Goal: Task Accomplishment & Management: Complete application form

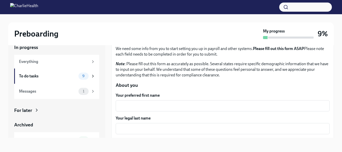
scroll to position [29, 0]
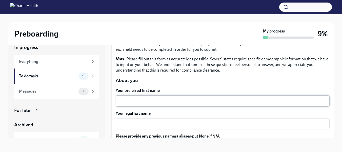
click at [211, 101] on textarea "Your preferred first name" at bounding box center [223, 101] width 208 height 6
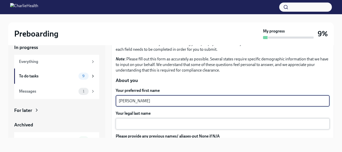
type textarea "[PERSON_NAME]"
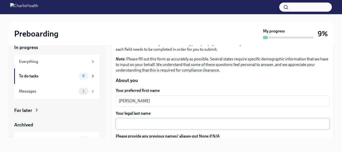
click at [186, 127] on div "x ​" at bounding box center [223, 123] width 214 height 11
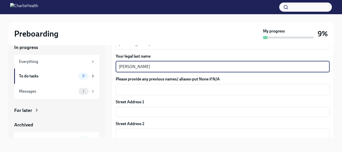
scroll to position [93, 0]
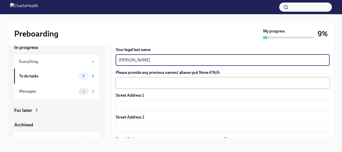
type textarea "[PERSON_NAME]"
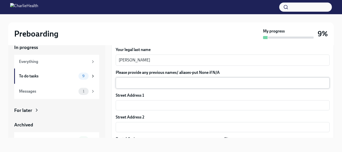
click at [197, 86] on div "x ​" at bounding box center [223, 82] width 214 height 11
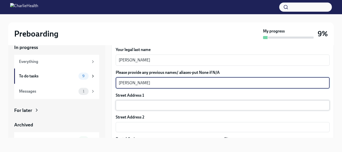
type textarea "[PERSON_NAME]"
click at [169, 104] on input "text" at bounding box center [223, 105] width 214 height 10
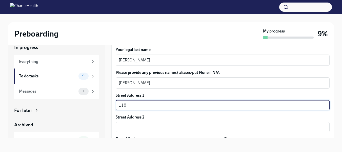
type input "[STREET_ADDRESS]"
type input "30132"
type input "[GEOGRAPHIC_DATA]"
type input "GA"
type input "US"
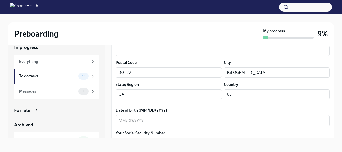
scroll to position [182, 0]
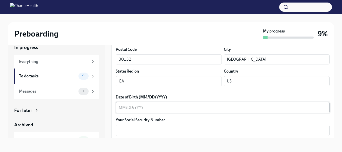
click at [126, 107] on textarea "Date of Birth (MM/DD/YYYY)" at bounding box center [223, 107] width 208 height 6
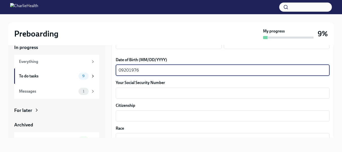
scroll to position [221, 0]
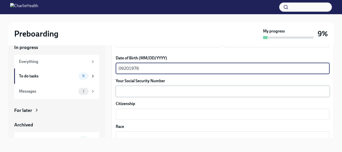
type textarea "09201976"
click at [182, 91] on textarea "Your Social Security Number" at bounding box center [223, 91] width 208 height 6
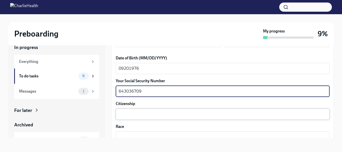
type textarea "643036709"
click at [188, 111] on textarea "Citizenship" at bounding box center [223, 114] width 208 height 6
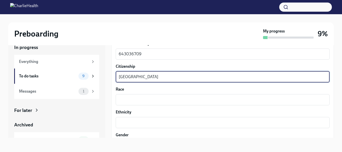
scroll to position [263, 0]
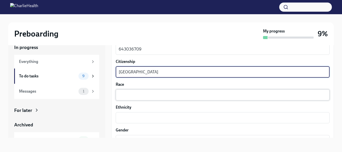
type textarea "[GEOGRAPHIC_DATA]"
click at [217, 96] on textarea "Race" at bounding box center [223, 95] width 208 height 6
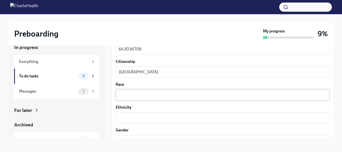
click at [144, 91] on div "x ​" at bounding box center [223, 94] width 214 height 11
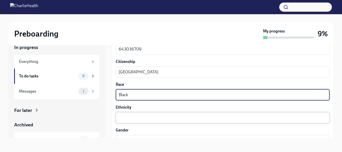
type textarea "Black"
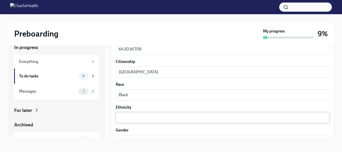
click at [142, 113] on div "x ​" at bounding box center [223, 117] width 214 height 11
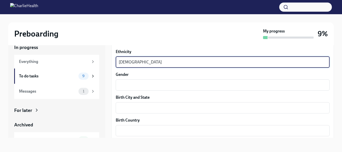
scroll to position [328, 0]
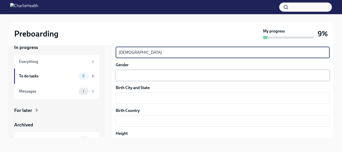
type textarea "[DEMOGRAPHIC_DATA]"
click at [168, 73] on textarea "Gender" at bounding box center [223, 75] width 208 height 6
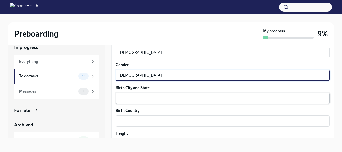
type textarea "[DEMOGRAPHIC_DATA]"
click at [150, 100] on textarea "Birth City and State" at bounding box center [223, 98] width 208 height 6
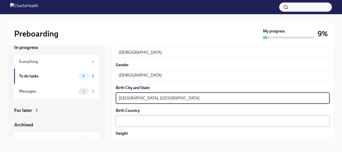
type textarea "[GEOGRAPHIC_DATA], [GEOGRAPHIC_DATA]"
click at [134, 118] on textarea "Birth Country" at bounding box center [223, 121] width 208 height 6
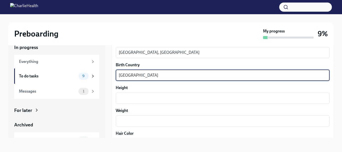
scroll to position [393, 0]
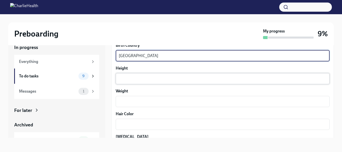
type textarea "[GEOGRAPHIC_DATA]"
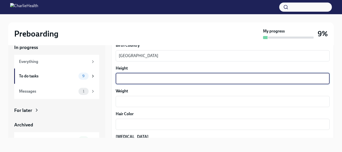
click at [174, 75] on textarea "Height" at bounding box center [223, 78] width 208 height 6
type textarea "5'4""
click at [144, 101] on textarea "Weight" at bounding box center [223, 101] width 208 height 6
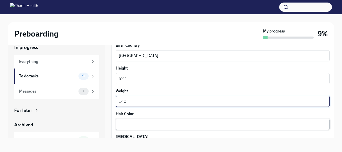
type textarea "140"
click at [137, 126] on textarea "Hair Color" at bounding box center [223, 124] width 208 height 6
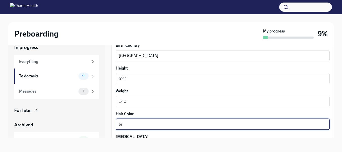
type textarea "b"
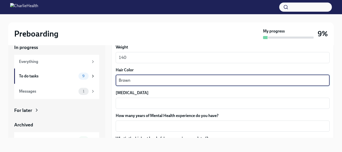
scroll to position [451, 0]
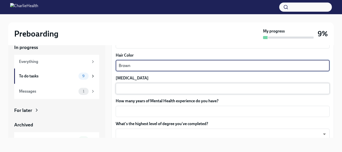
type textarea "Brown"
click at [183, 89] on textarea "[MEDICAL_DATA]" at bounding box center [223, 88] width 208 height 6
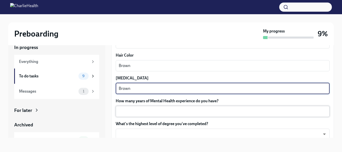
type textarea "Brown"
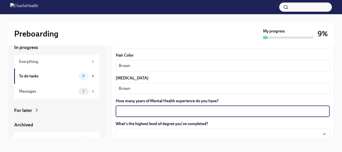
click at [175, 113] on textarea "How many years of Mental Health experience do you have?" at bounding box center [223, 111] width 208 height 6
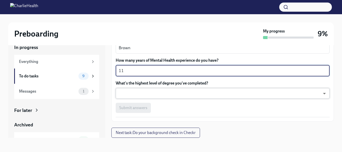
type textarea "11"
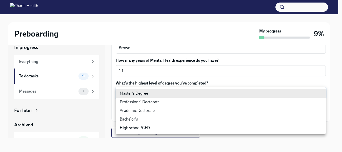
click at [211, 92] on body "Preboarding My progress 9% In progress Everything To do tasks 9 Messages 1 For …" at bounding box center [171, 71] width 342 height 161
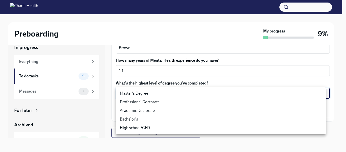
click at [152, 94] on li "Master's Degree" at bounding box center [221, 93] width 210 height 9
type input "2vBr-ghkD"
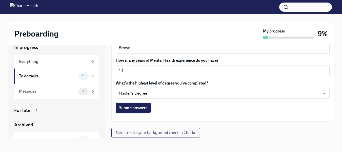
click at [138, 109] on span "Submit answers" at bounding box center [133, 107] width 28 height 5
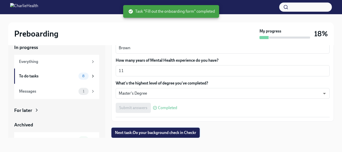
click at [168, 131] on span "Next task : Do your background check in Checkr" at bounding box center [155, 132] width 81 height 5
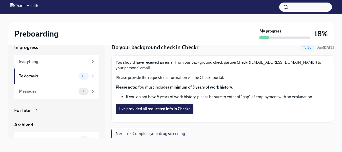
scroll to position [12, 0]
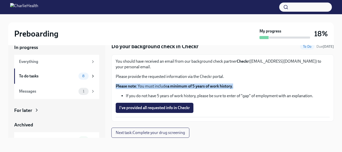
drag, startPoint x: 334, startPoint y: 76, endPoint x: 335, endPoint y: 81, distance: 4.6
click at [335, 81] on div "Preboarding My progress 18% In progress Everything To do tasks 8 Messages 1 For…" at bounding box center [171, 78] width 342 height 147
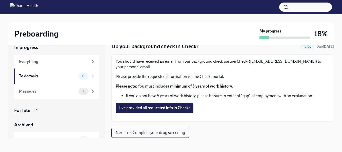
click at [255, 107] on div "I've provided all requested info in Checkr" at bounding box center [223, 107] width 214 height 10
click at [157, 107] on span "I've provided all requested info in Checkr" at bounding box center [154, 107] width 71 height 5
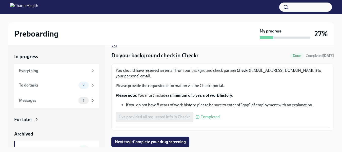
click at [180, 144] on span "Next task : Complete your drug screening" at bounding box center [150, 141] width 71 height 5
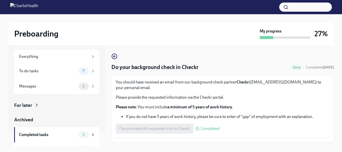
scroll to position [14, 0]
click at [82, 71] on span "7" at bounding box center [83, 71] width 8 height 4
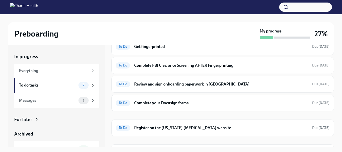
scroll to position [58, 0]
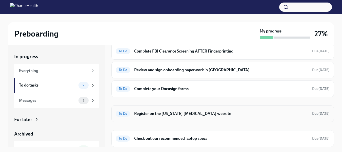
click at [184, 114] on h6 "Register on the [US_STATE] [MEDICAL_DATA] website" at bounding box center [221, 114] width 174 height 6
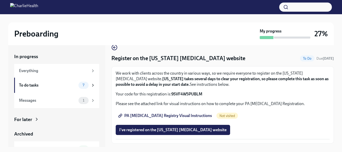
scroll to position [19, 0]
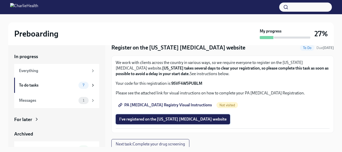
click at [198, 120] on span "I've registered on the [US_STATE] [MEDICAL_DATA] website" at bounding box center [172, 118] width 107 height 5
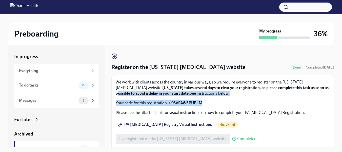
drag, startPoint x: 328, startPoint y: 87, endPoint x: 328, endPoint y: 102, distance: 15.9
click at [328, 102] on div "We work with clients across the country in various ways, so we require everyone…" at bounding box center [222, 113] width 222 height 77
click at [151, 126] on span "PA [MEDICAL_DATA] Registry Visual Instructions" at bounding box center [165, 124] width 93 height 5
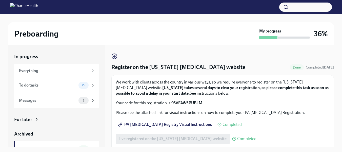
click at [207, 140] on div "I've registered on the [US_STATE] [MEDICAL_DATA] website Completed" at bounding box center [186, 138] width 141 height 10
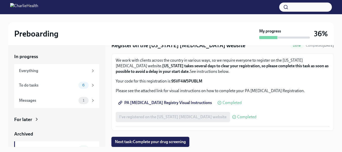
click at [180, 115] on div "I've registered on the [US_STATE] [MEDICAL_DATA] website Completed" at bounding box center [186, 117] width 141 height 10
click at [175, 102] on span "PA [MEDICAL_DATA] Registry Visual Instructions" at bounding box center [165, 102] width 93 height 5
drag, startPoint x: 172, startPoint y: 80, endPoint x: 206, endPoint y: 81, distance: 34.2
click at [206, 81] on p "Your code for this registration is: 9SVF4W5PUBLM" at bounding box center [223, 81] width 214 height 6
copy strong "9SVF4W5PUBLM"
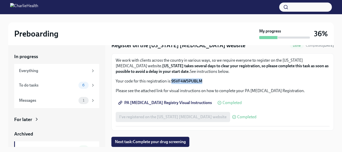
copy strong "9SVF4W5PUBLM"
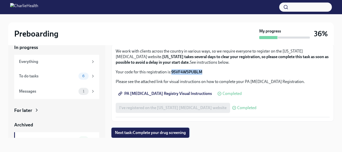
click at [166, 132] on span "Next task : Complete your drug screening" at bounding box center [150, 132] width 71 height 5
